Goal: Information Seeking & Learning: Learn about a topic

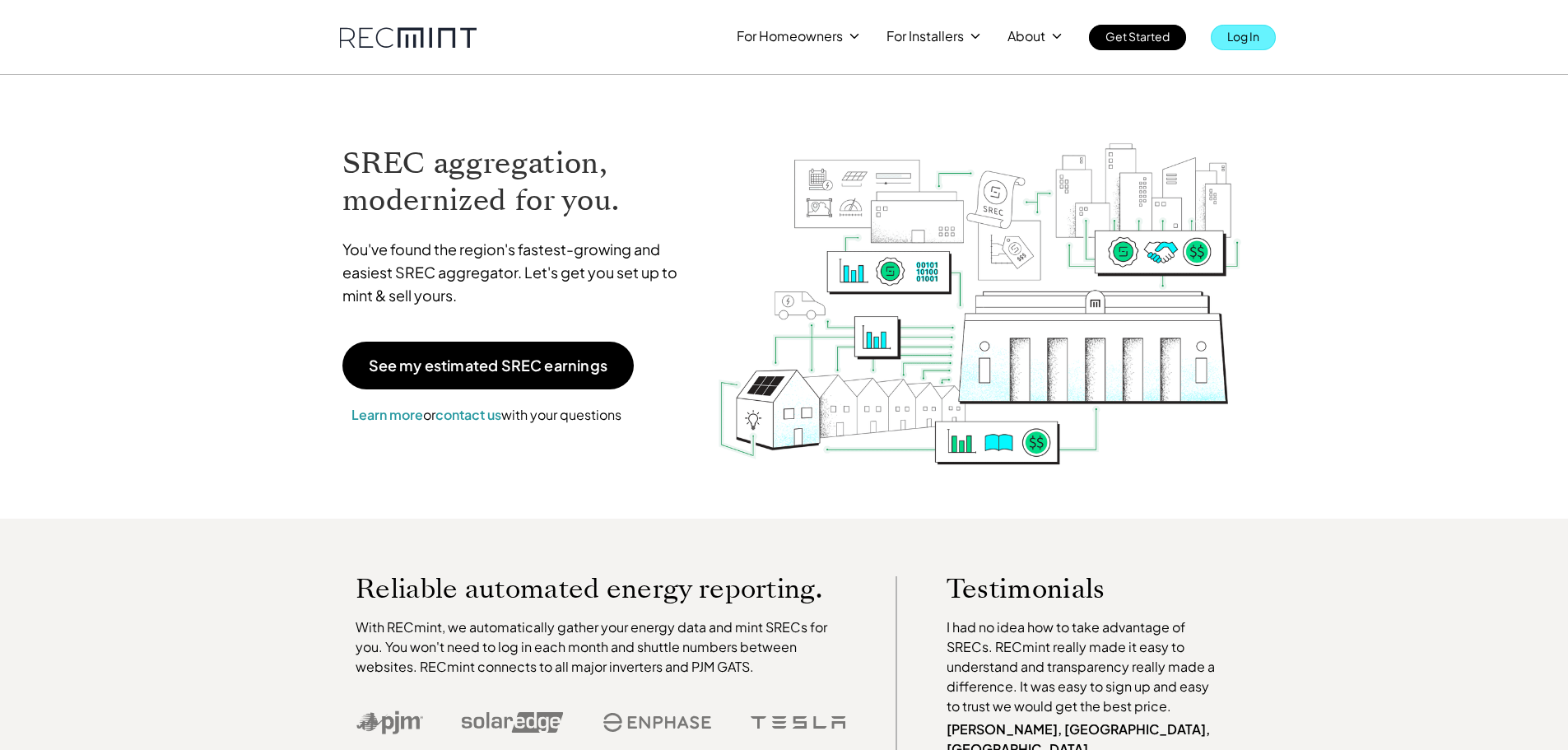
click at [1241, 38] on p "Log In" at bounding box center [1242, 35] width 32 height 23
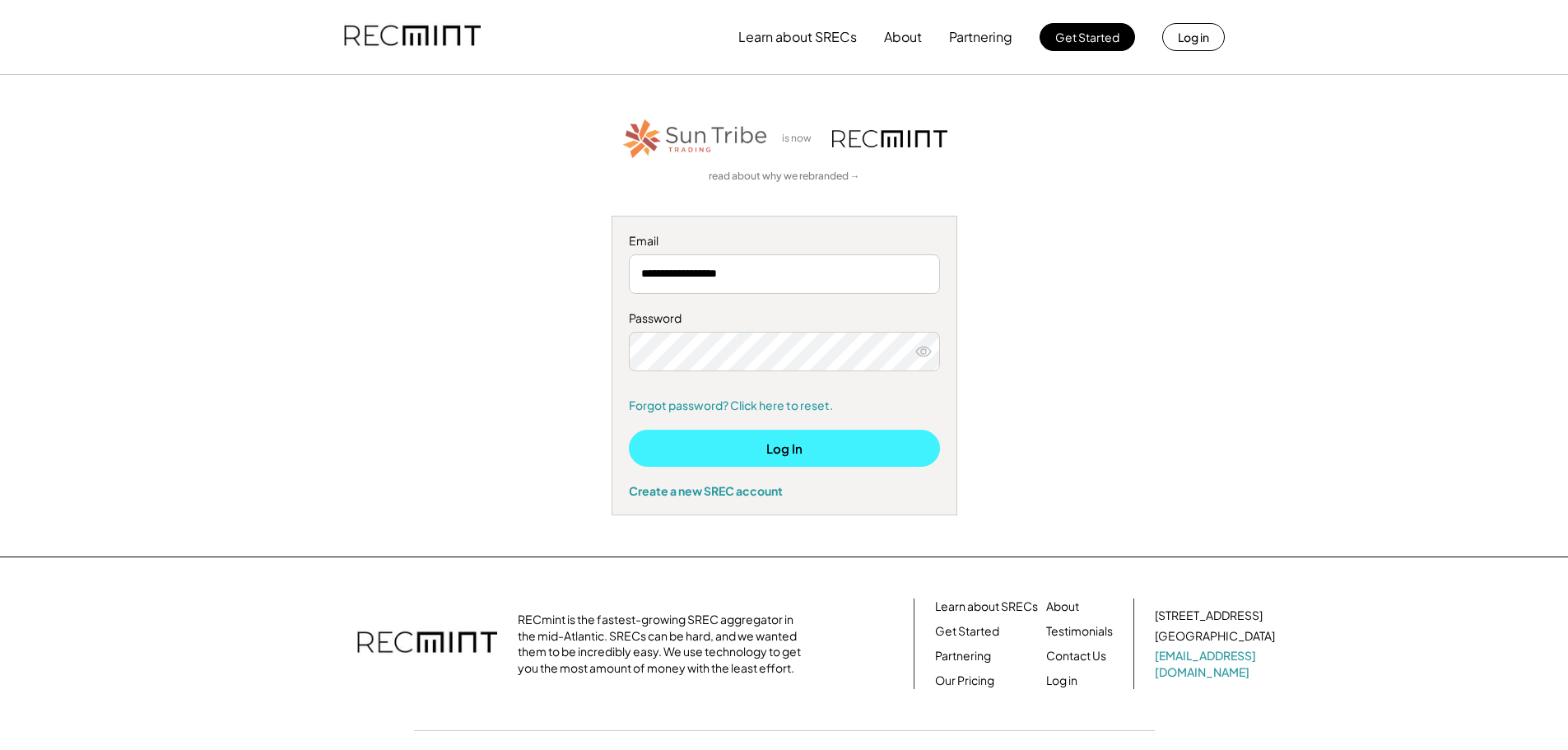
click at [797, 457] on button "Log In" at bounding box center [784, 448] width 311 height 37
click at [829, 449] on button "Log In" at bounding box center [784, 448] width 311 height 37
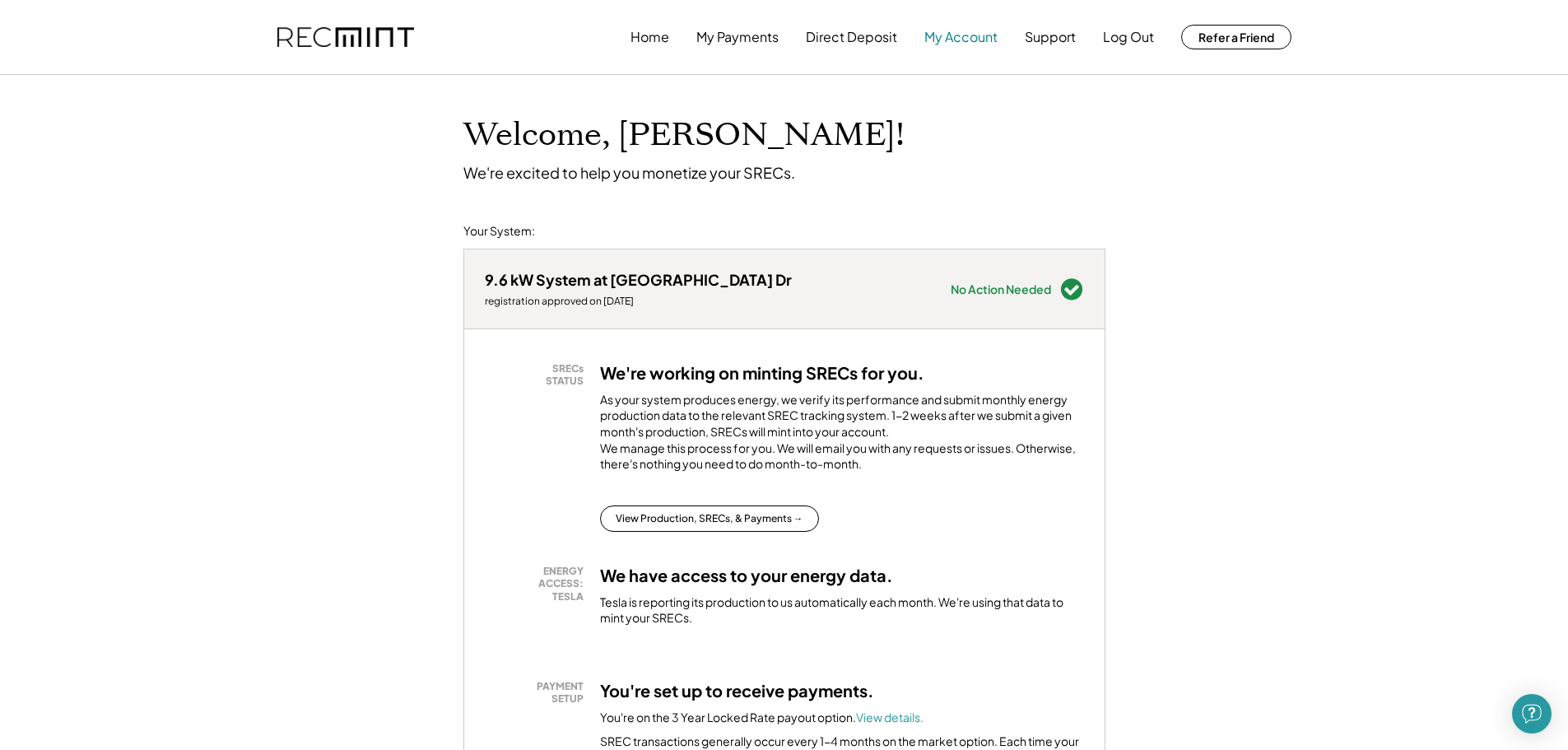
click at [982, 47] on button "My Account" at bounding box center [961, 37] width 73 height 33
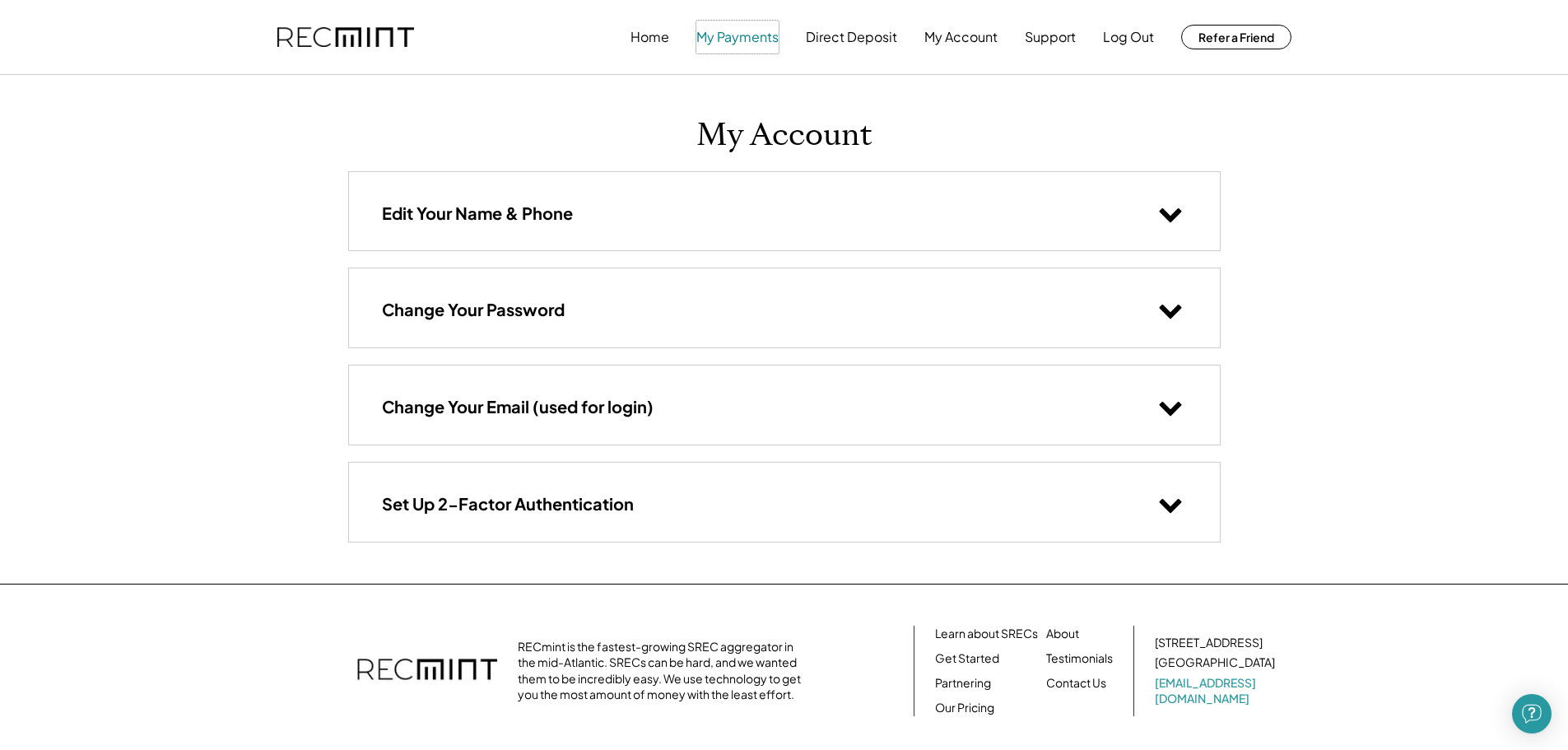
click at [733, 46] on button "My Payments" at bounding box center [737, 37] width 82 height 33
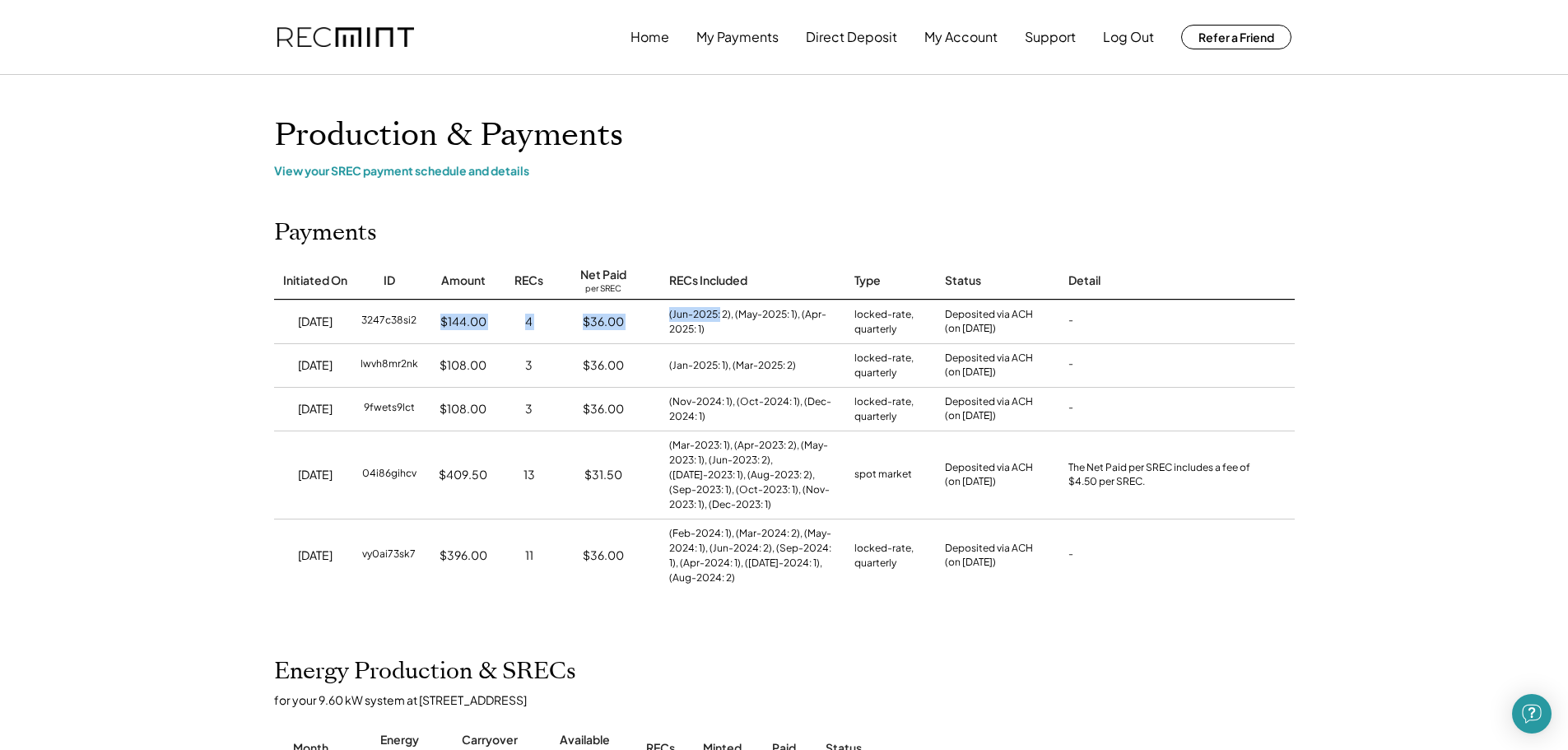
drag, startPoint x: 434, startPoint y: 315, endPoint x: 718, endPoint y: 309, distance: 284.1
click at [718, 309] on div "7/31/25 3247c38si2 $144.00 4 $36.00 (Jun-2025: 2), (May-2025: 1), (Apr-2025: 1)…" at bounding box center [784, 321] width 1020 height 44
click at [718, 309] on div "(Jun-2025: 2), (May-2025: 1), (Apr-2025: 1)" at bounding box center [753, 321] width 168 height 30
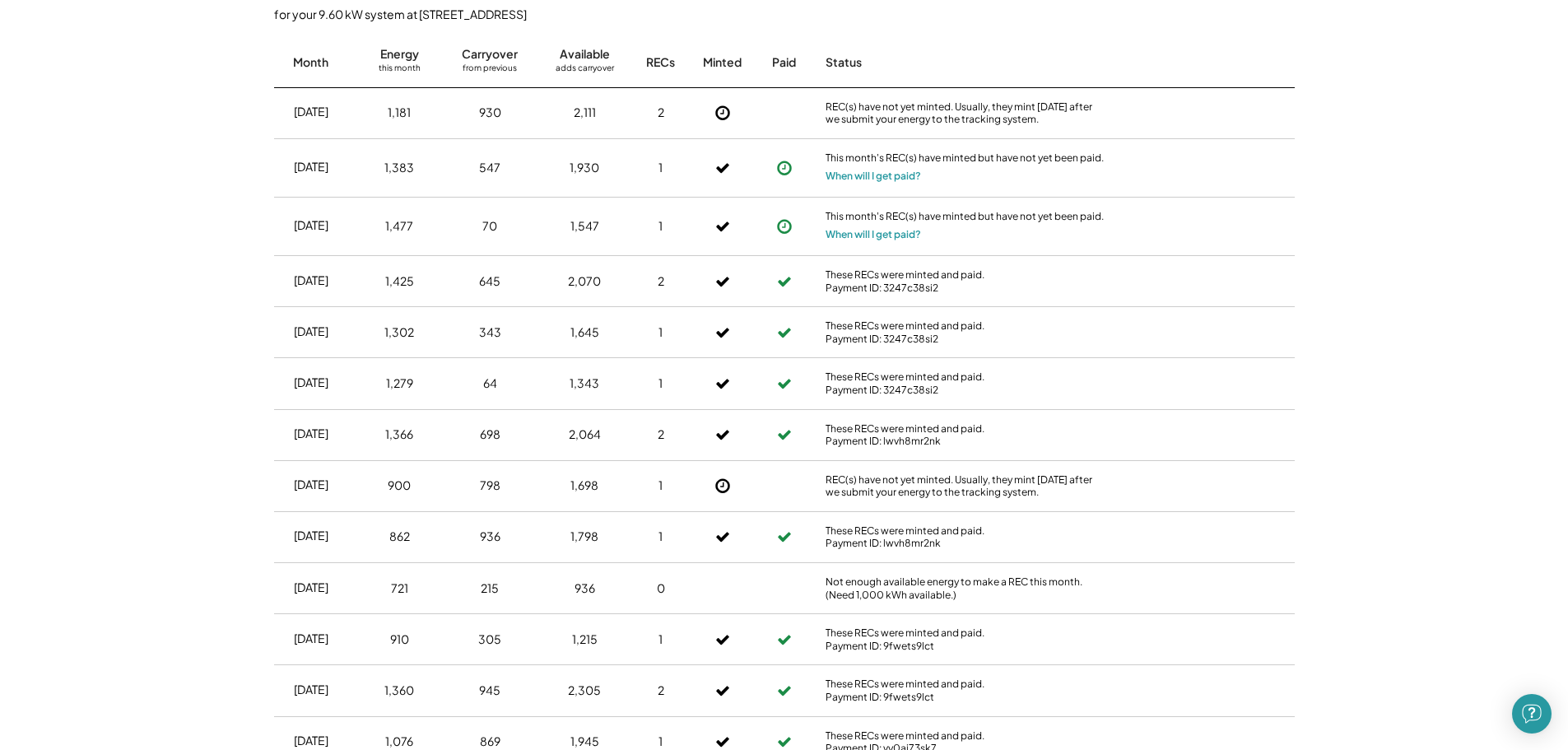
scroll to position [658, 0]
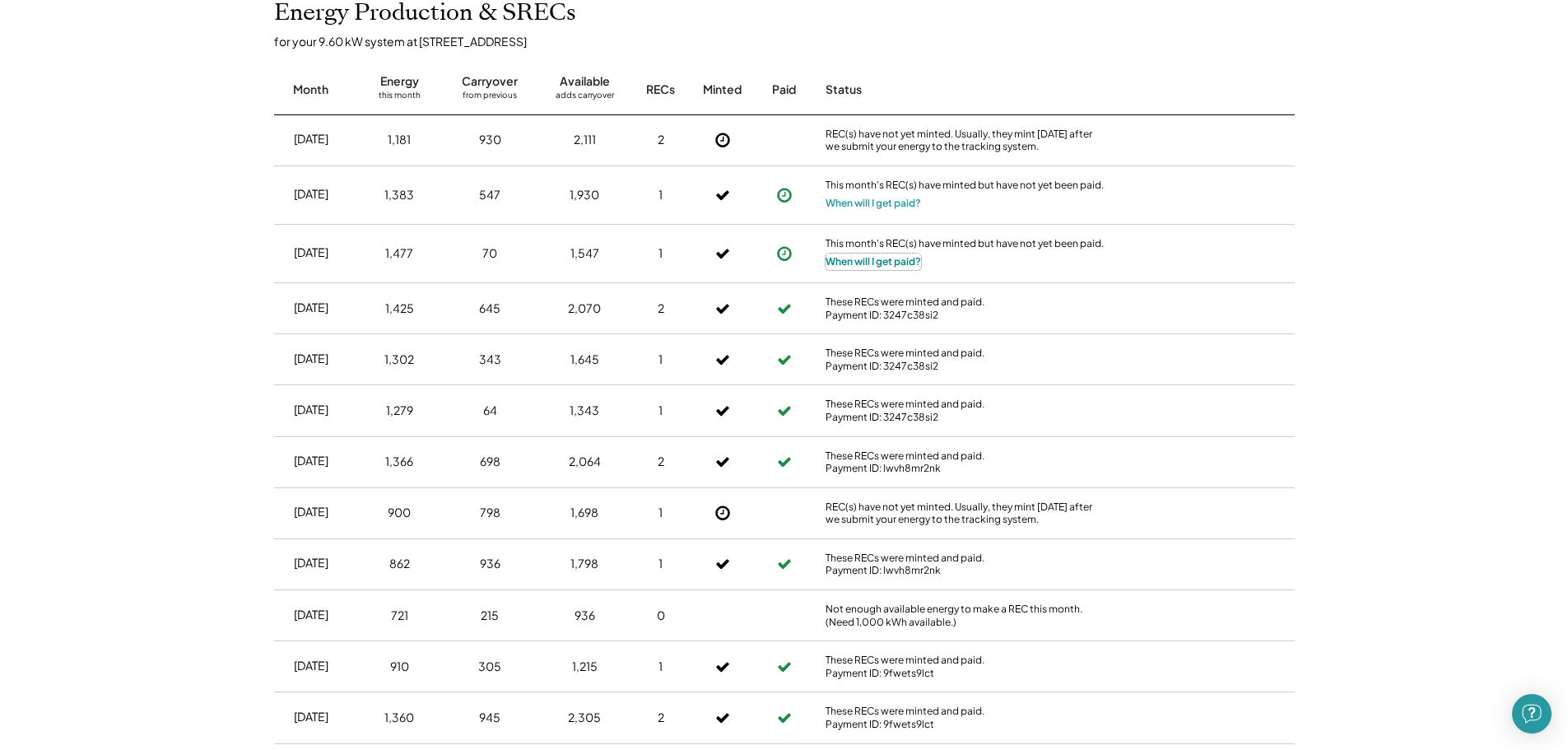
click at [865, 261] on button "When will I get paid?" at bounding box center [873, 262] width 96 height 16
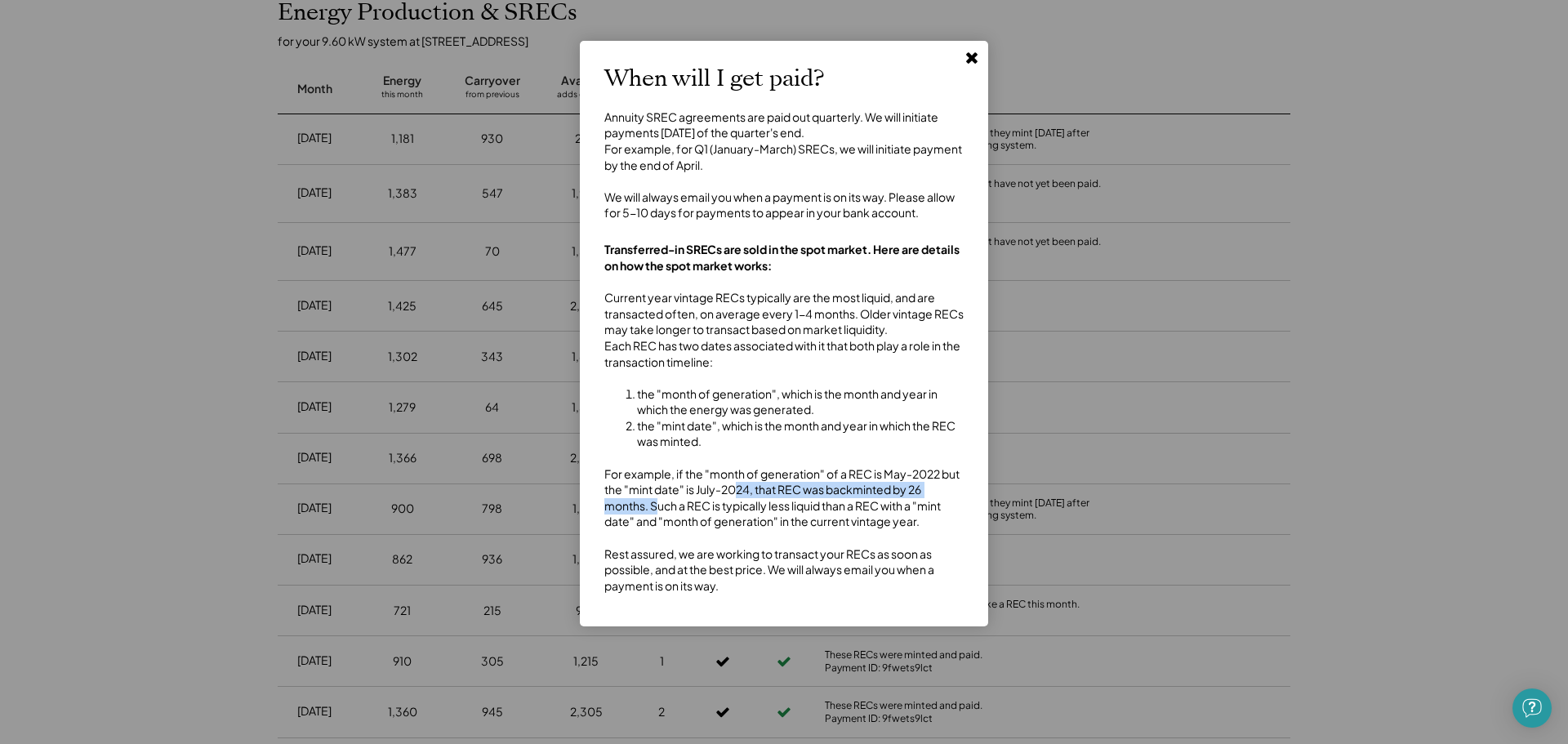
drag, startPoint x: 657, startPoint y: 531, endPoint x: 733, endPoint y: 526, distance: 76.2
click at [733, 526] on div "Current year vintage RECs typically are the most liquid, and are transacted oft…" at bounding box center [784, 442] width 359 height 303
click at [965, 62] on icon at bounding box center [972, 57] width 16 height 16
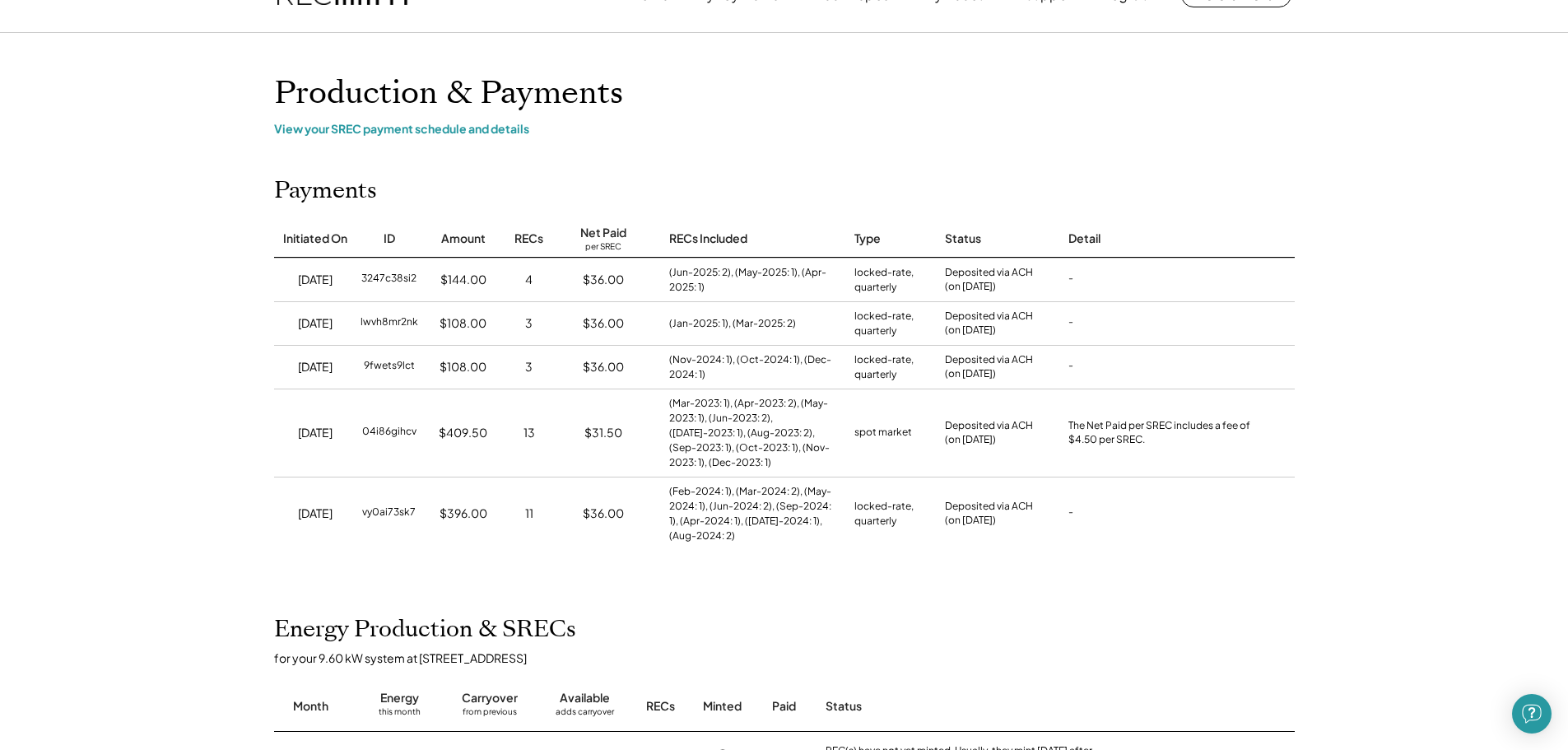
scroll to position [0, 0]
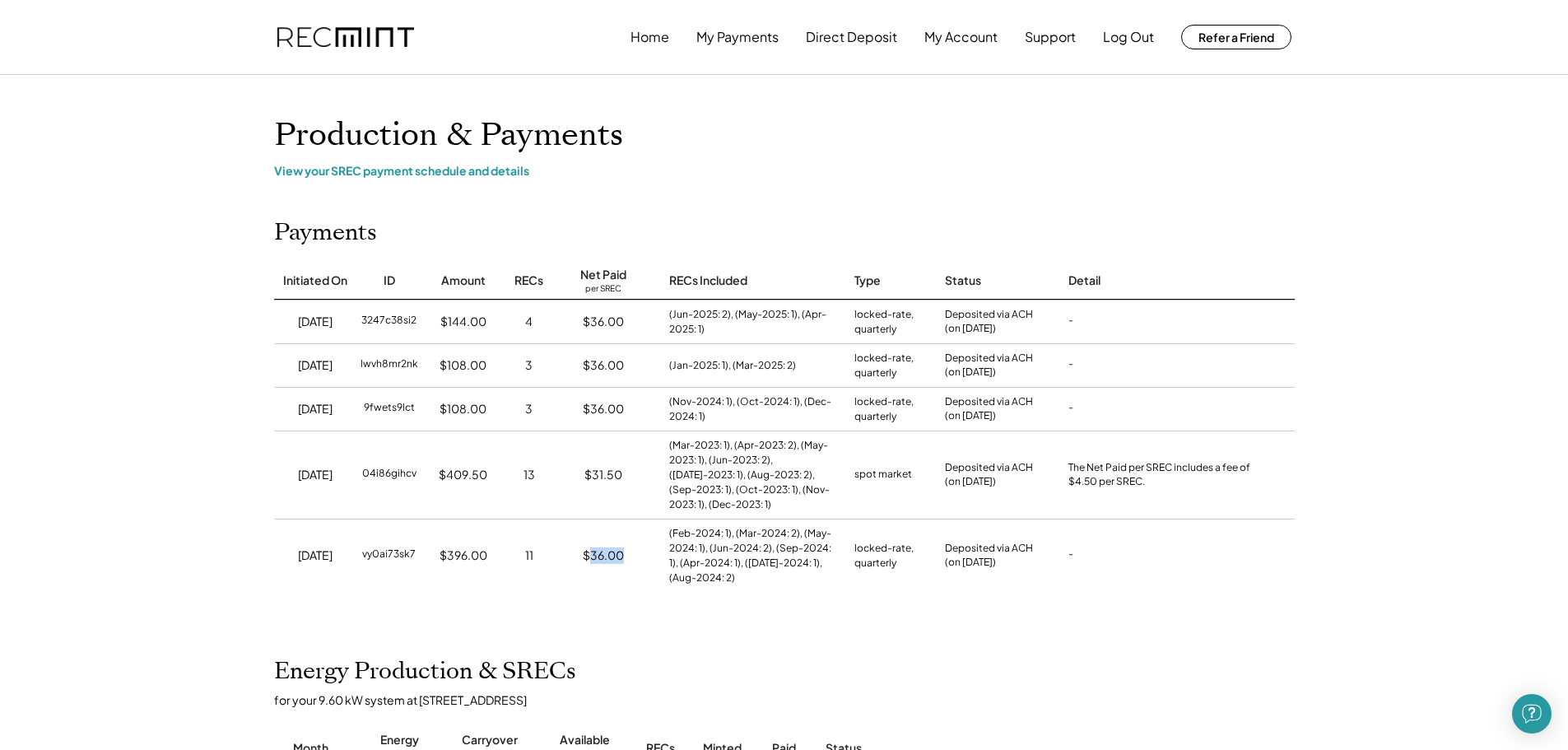
drag, startPoint x: 629, startPoint y: 555, endPoint x: 592, endPoint y: 555, distance: 37.0
click at [592, 555] on div "$36.00" at bounding box center [603, 556] width 99 height 73
click at [592, 555] on div "$36.00" at bounding box center [602, 555] width 41 height 16
drag, startPoint x: 1154, startPoint y: 479, endPoint x: 1073, endPoint y: 468, distance: 81.7
click at [1073, 468] on div "The Net Paid per SREC includes a fee of $4.50 per SREC." at bounding box center [1163, 474] width 189 height 28
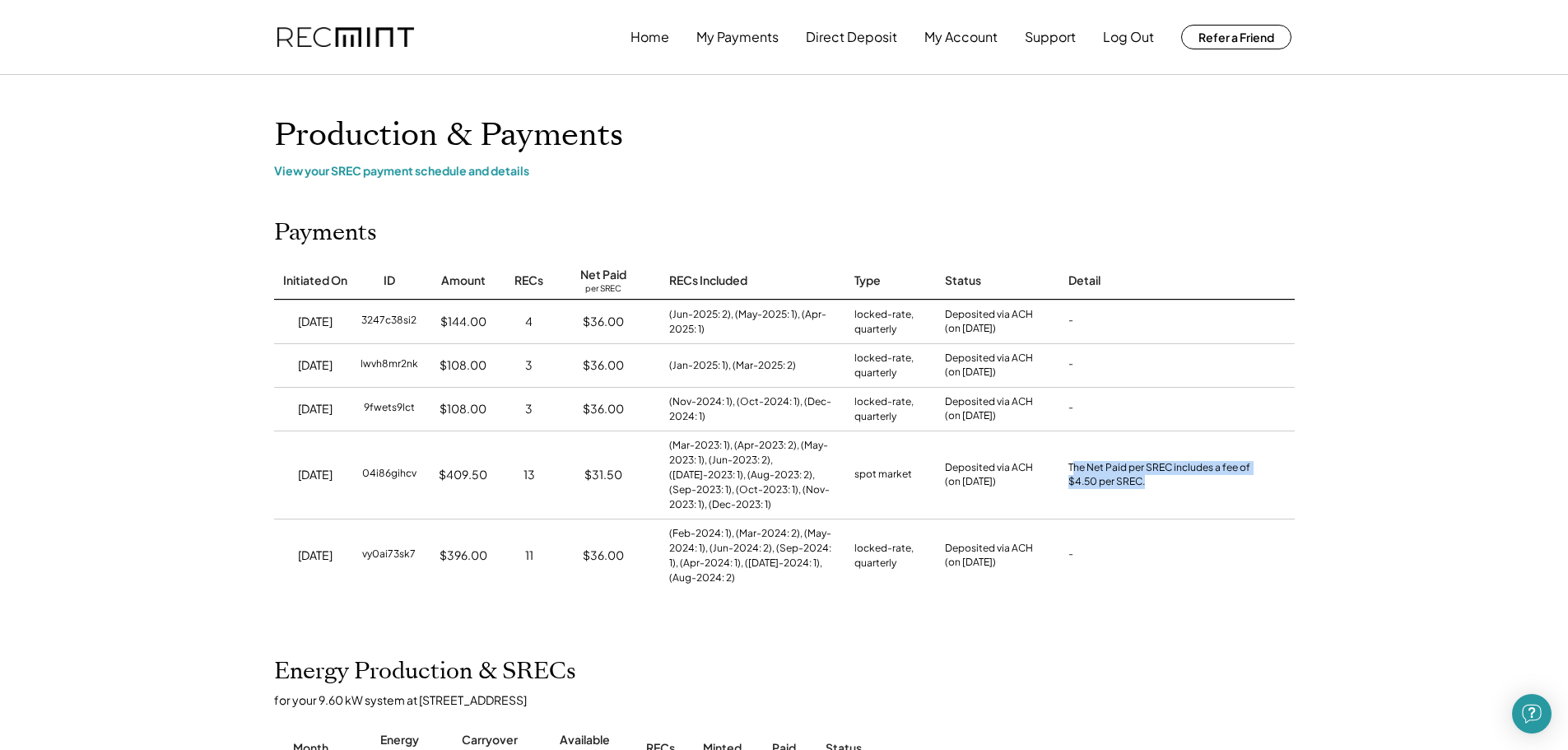
click at [1071, 471] on div "The Net Paid per SREC includes a fee of $4.50 per SREC." at bounding box center [1163, 474] width 189 height 28
drag, startPoint x: 827, startPoint y: 494, endPoint x: 681, endPoint y: 496, distance: 146.0
click at [681, 496] on div "(Mar-2023: 1), (Apr-2023: 2), (May-2023: 1), (Jun-2023: 2), (Jul-2023: 1), (Aug…" at bounding box center [753, 474] width 168 height 74
click at [653, 41] on button "Home" at bounding box center [650, 37] width 39 height 33
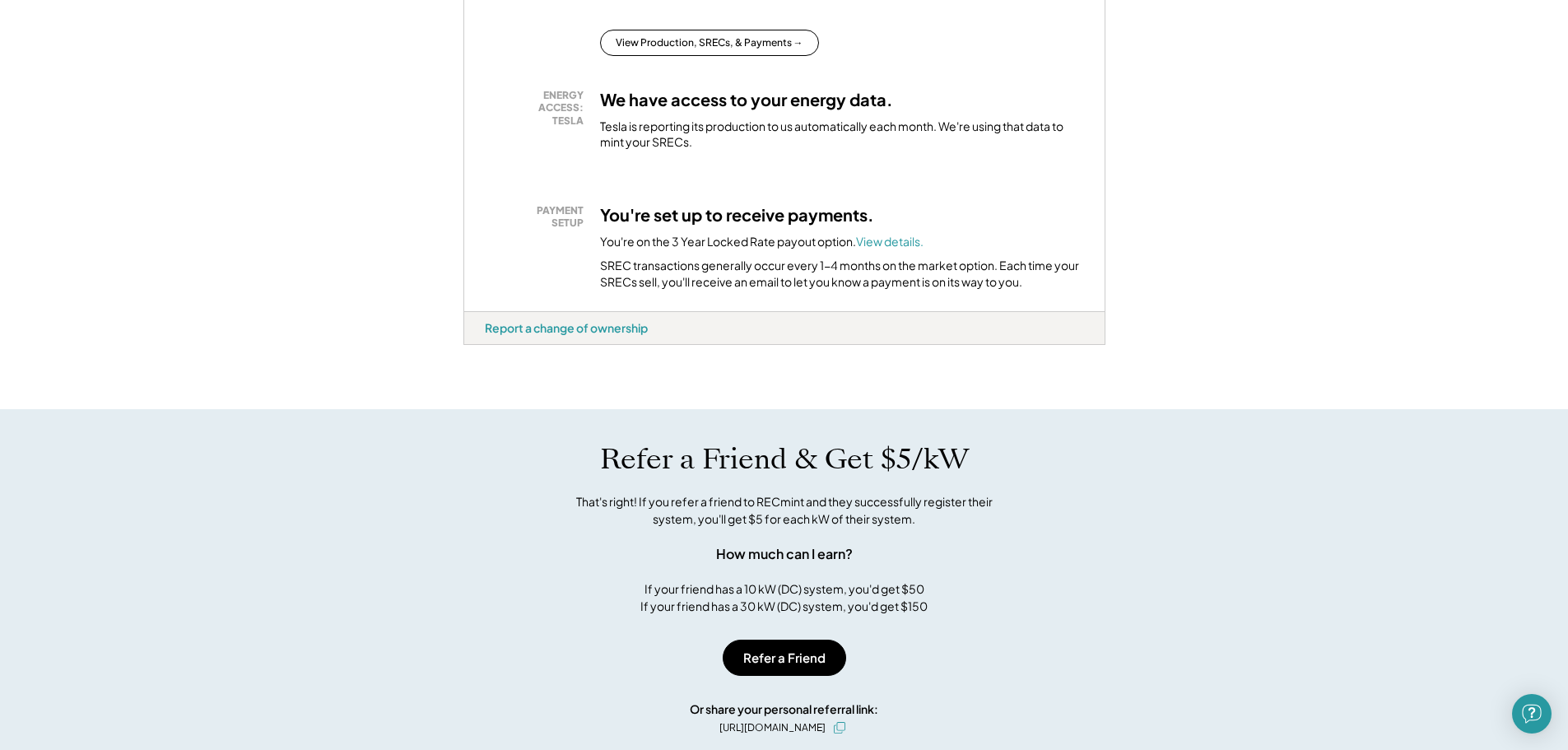
scroll to position [658, 0]
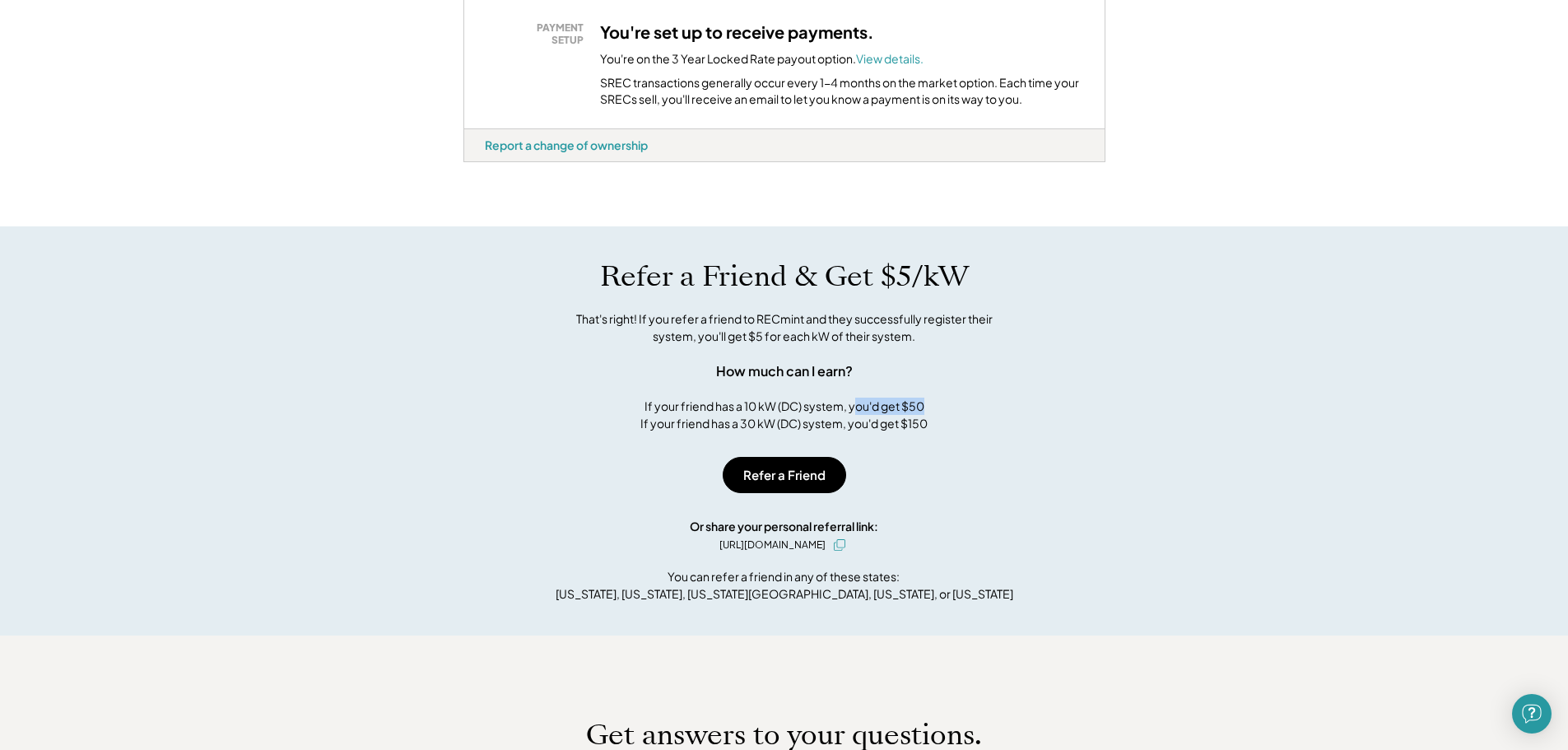
drag, startPoint x: 856, startPoint y: 426, endPoint x: 945, endPoint y: 423, distance: 89.1
click at [945, 423] on div "Refer a Friend & Get $5/kW That's right! If you refer a friend to RECmint and t…" at bounding box center [784, 346] width 675 height 173
drag, startPoint x: 641, startPoint y: 423, endPoint x: 944, endPoint y: 426, distance: 303.0
click at [944, 426] on div "Refer a Friend & Get $5/kW That's right! If you refer a friend to RECmint and t…" at bounding box center [784, 346] width 675 height 173
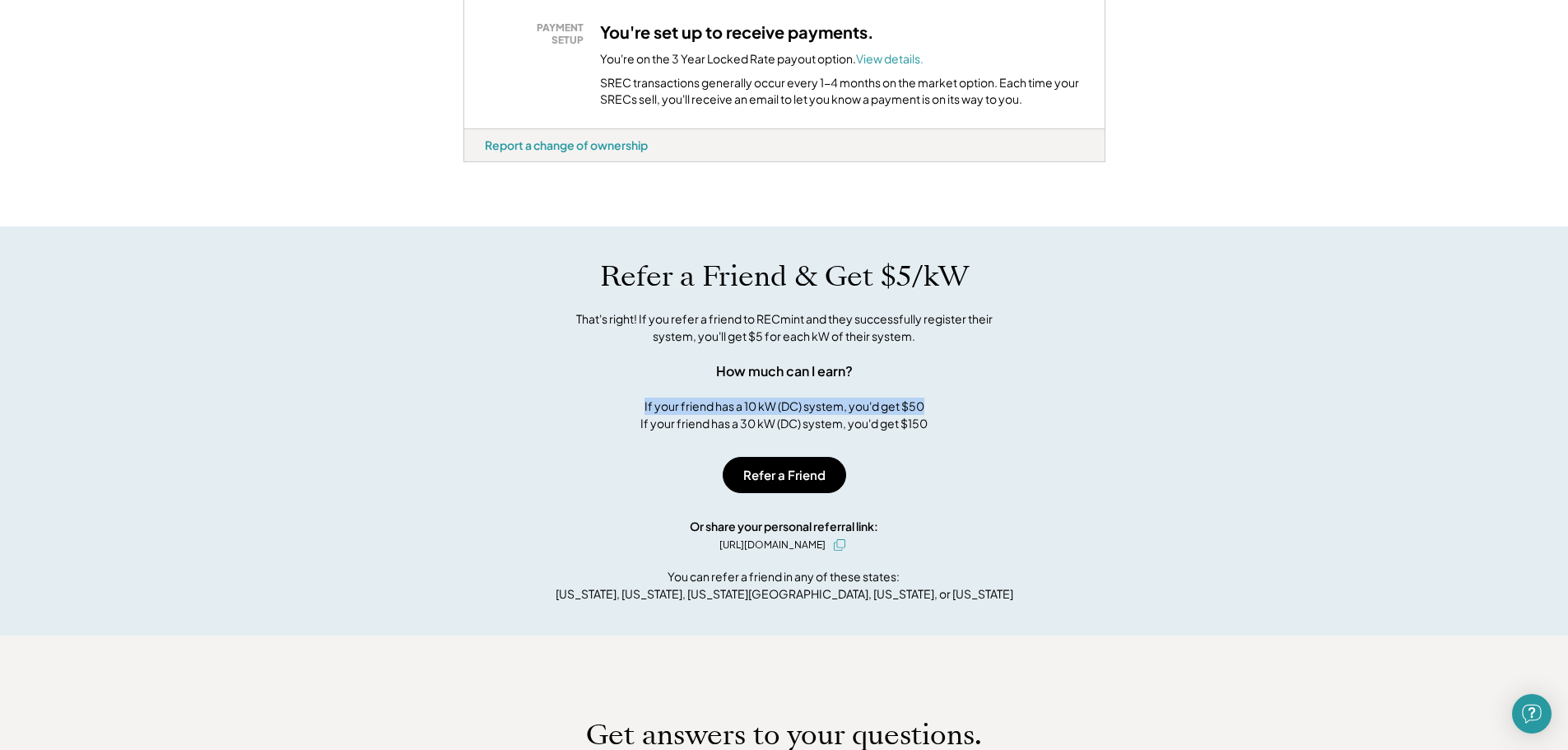
click at [944, 426] on div "Refer a Friend & Get $5/kW That's right! If you refer a friend to RECmint and t…" at bounding box center [784, 346] width 675 height 173
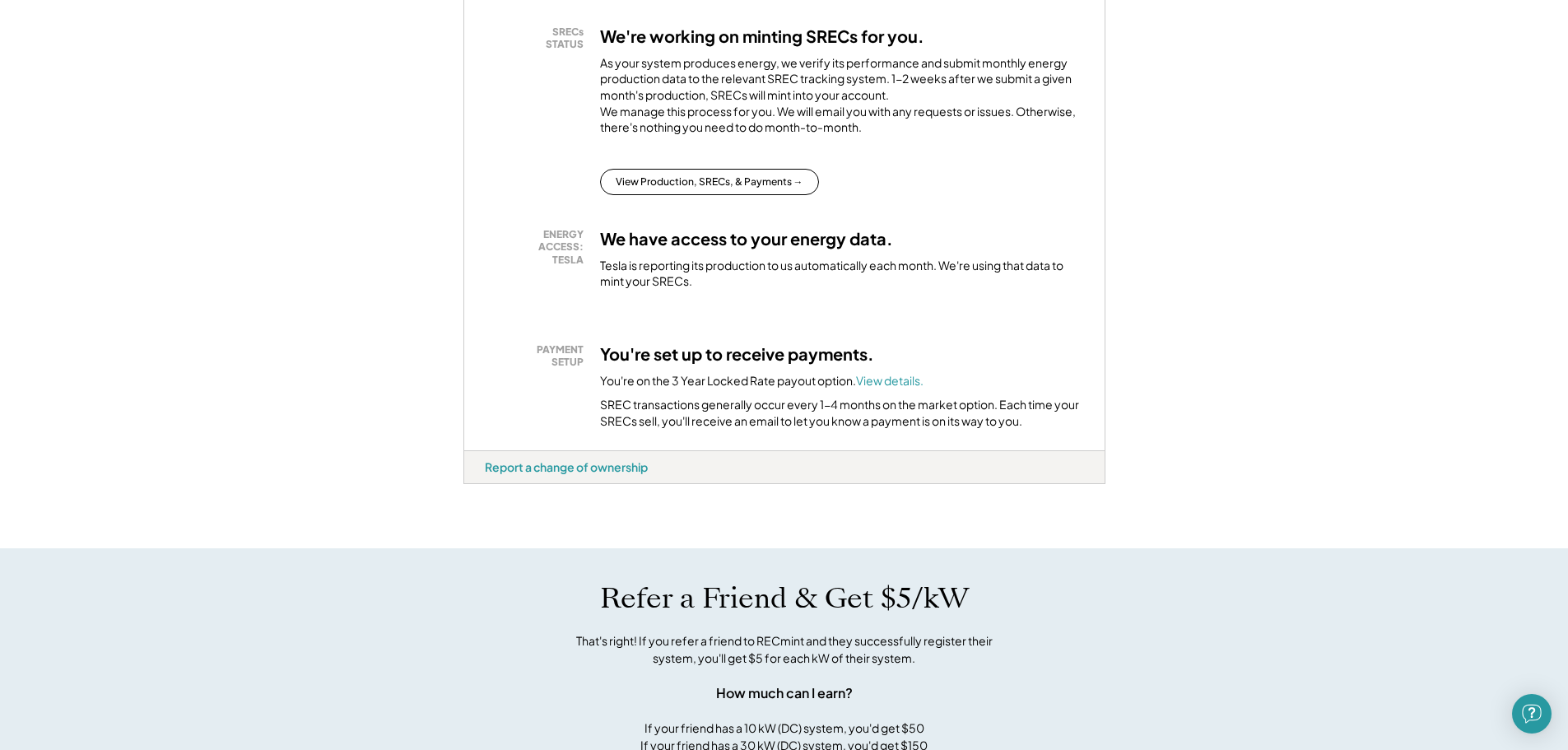
scroll to position [576, 0]
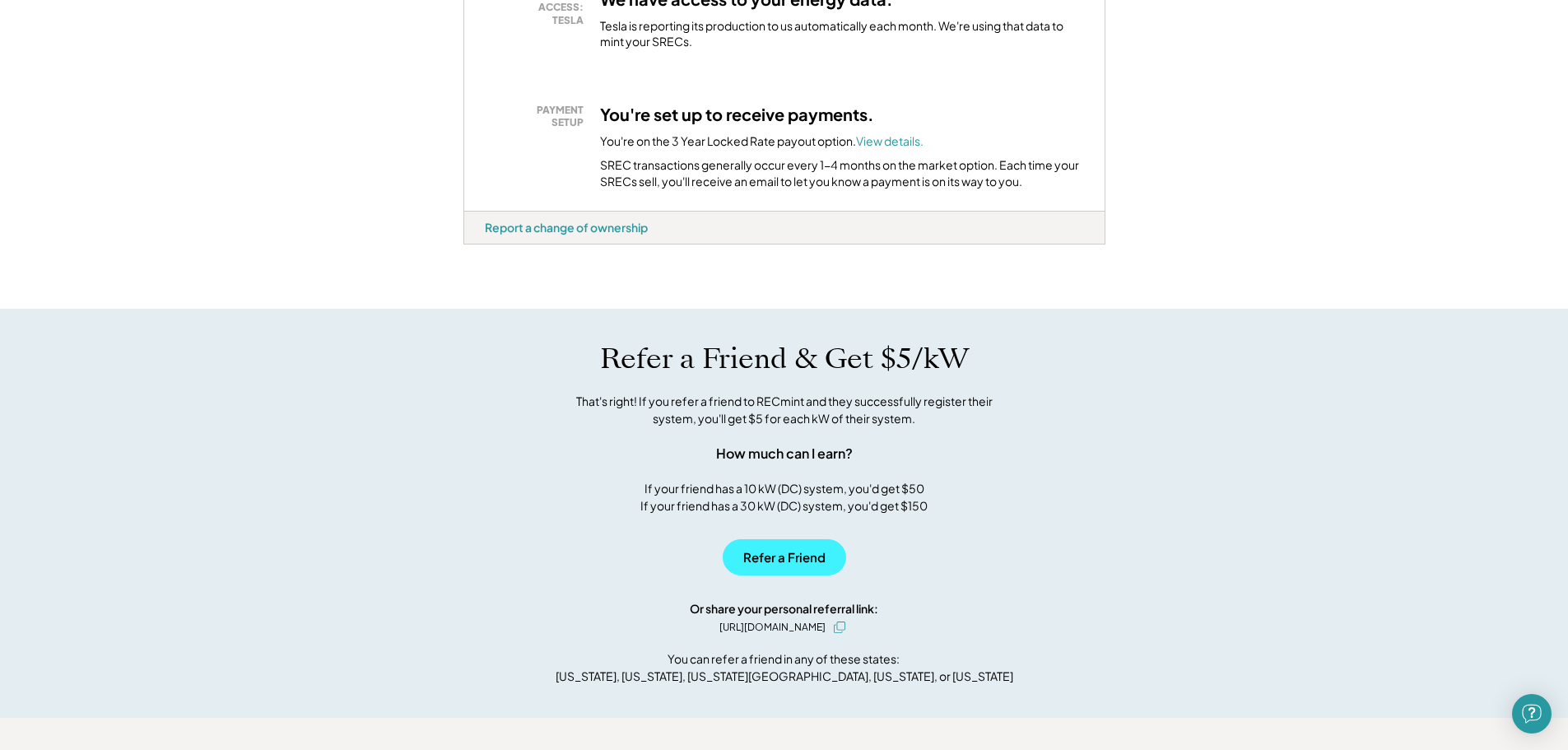
click at [780, 575] on button "Refer a Friend" at bounding box center [784, 557] width 124 height 36
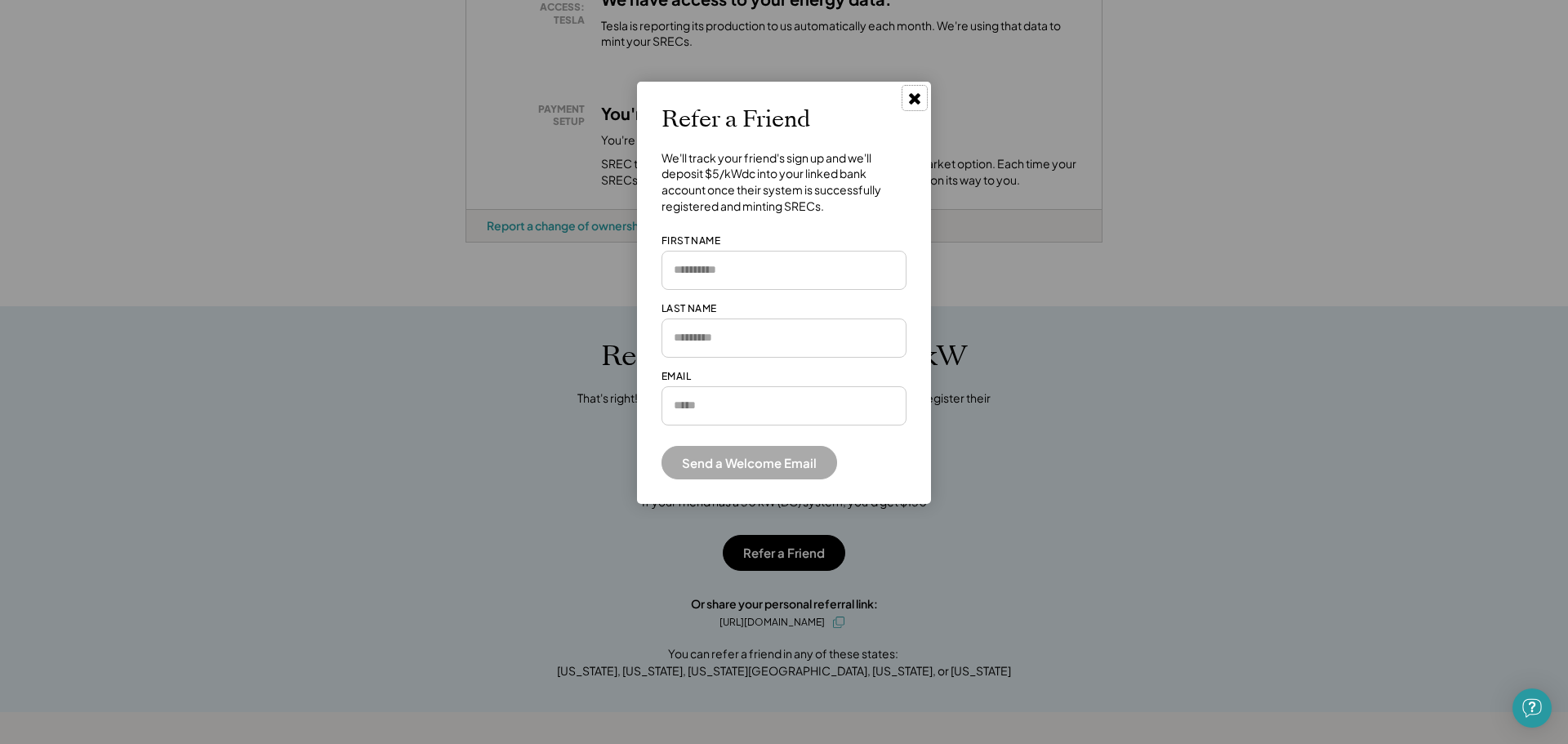
click at [914, 96] on use at bounding box center [915, 98] width 12 height 12
